Goal: Find specific page/section: Find specific page/section

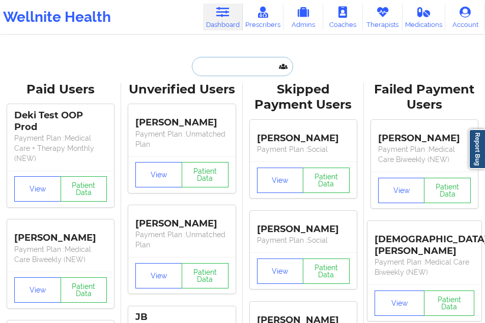
click at [206, 64] on input "text" at bounding box center [242, 66] width 101 height 19
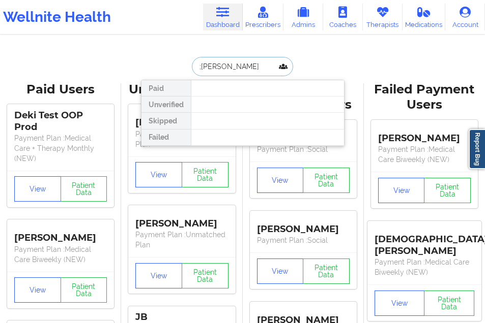
type input ";ATEESHA"
drag, startPoint x: 233, startPoint y: 65, endPoint x: 137, endPoint y: 65, distance: 96.6
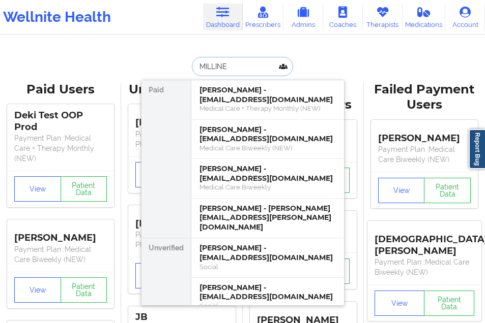
type input "[PERSON_NAME]"
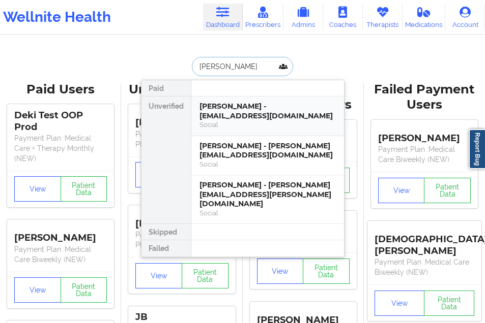
click at [214, 122] on div "Social" at bounding box center [267, 125] width 136 height 9
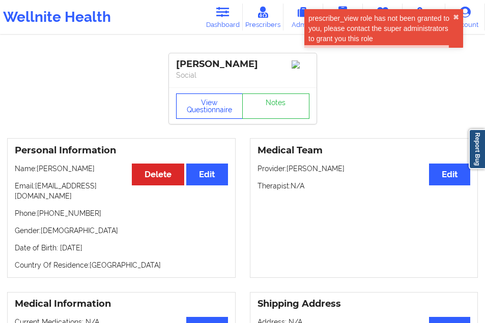
click at [211, 116] on button "View Questionnaire" at bounding box center [209, 106] width 67 height 25
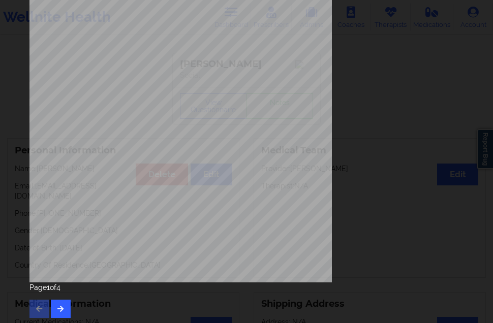
scroll to position [162, 0]
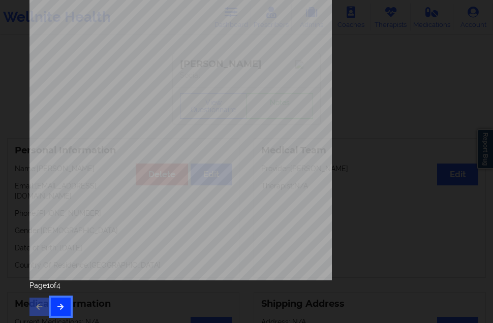
click at [61, 305] on icon "button" at bounding box center [60, 307] width 9 height 6
click at [68, 306] on button "button" at bounding box center [61, 307] width 20 height 18
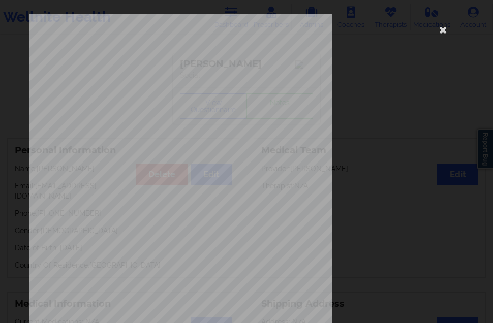
click at [433, 38] on div "commercial Insurance Member ID for patient RCI674W24394 Insurance company name …" at bounding box center [246, 228] width 434 height 428
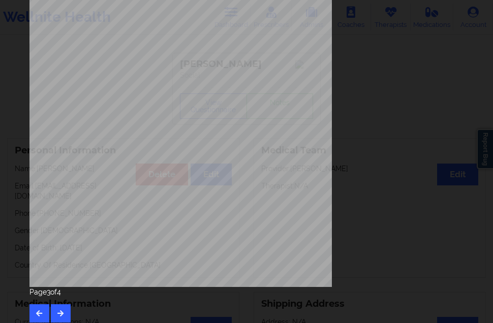
scroll to position [162, 0]
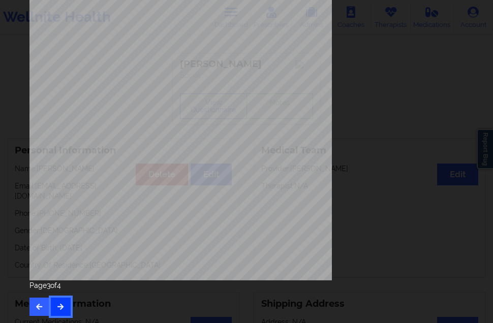
click at [66, 299] on button "button" at bounding box center [61, 307] width 20 height 18
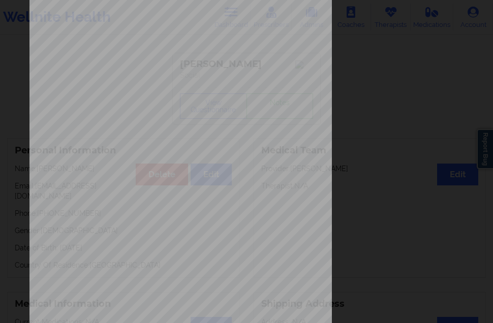
scroll to position [0, 0]
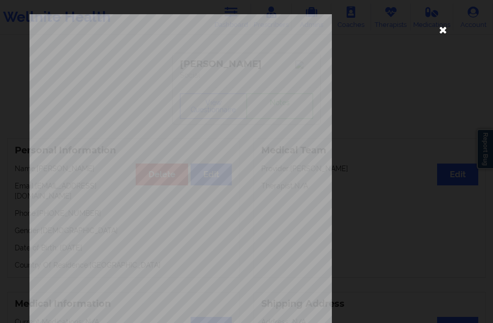
click at [444, 29] on icon at bounding box center [443, 29] width 16 height 16
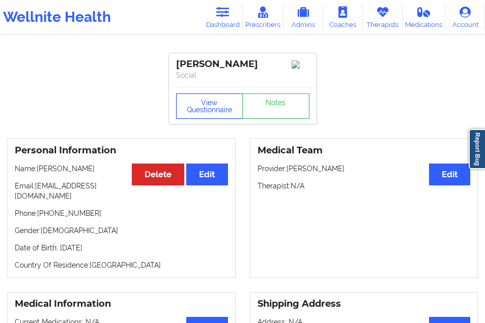
click at [206, 117] on button "View Questionnaire" at bounding box center [209, 106] width 67 height 25
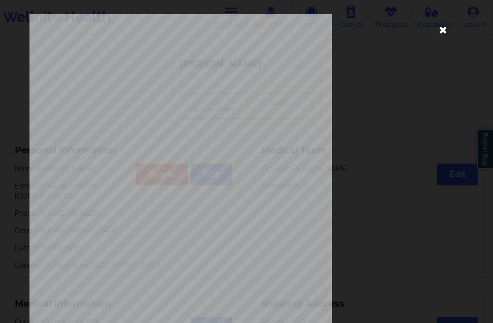
click at [435, 29] on icon at bounding box center [443, 29] width 16 height 16
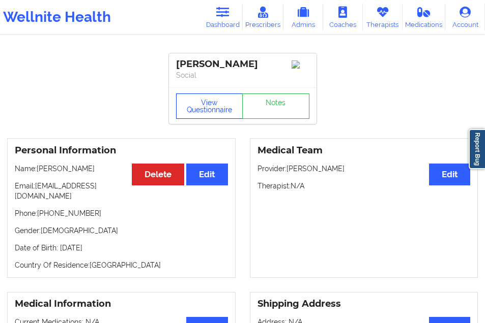
click at [229, 112] on button "View Questionnaire" at bounding box center [209, 106] width 67 height 25
